Goal: Task Accomplishment & Management: Use online tool/utility

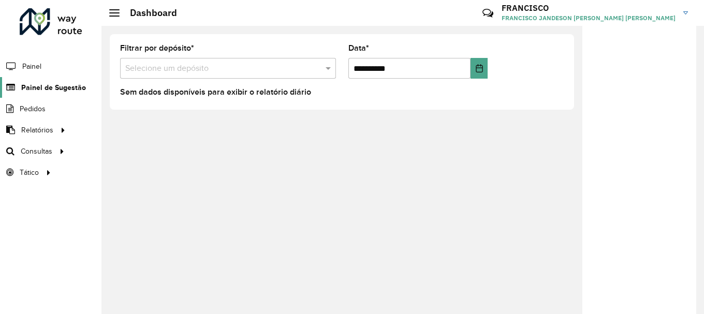
click at [45, 87] on span "Painel de Sugestão" at bounding box center [53, 87] width 65 height 11
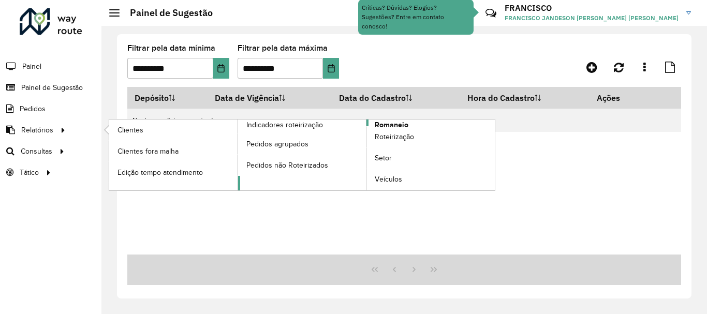
click at [389, 125] on span "Romaneio" at bounding box center [392, 125] width 34 height 11
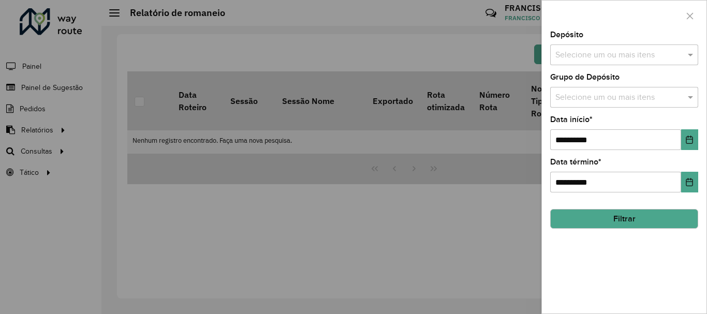
click at [592, 99] on input "text" at bounding box center [619, 98] width 133 height 12
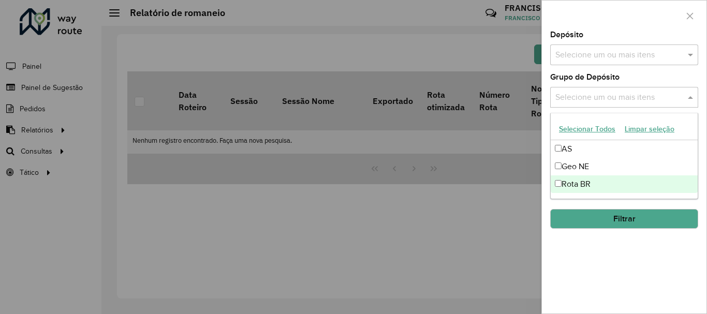
click at [595, 182] on div "Rota BR" at bounding box center [624, 184] width 147 height 18
click at [611, 226] on button "Filtrar" at bounding box center [624, 219] width 148 height 20
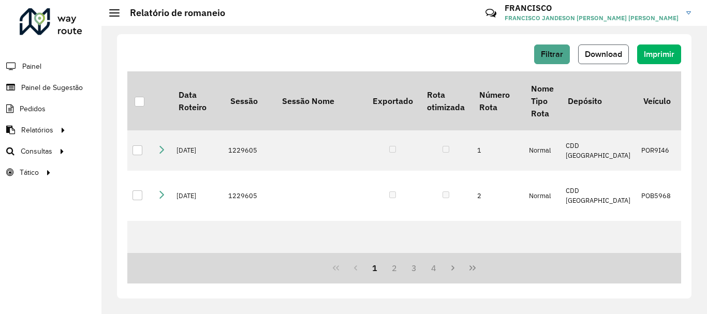
click at [601, 53] on span "Download" at bounding box center [603, 54] width 37 height 9
